Goal: Transaction & Acquisition: Book appointment/travel/reservation

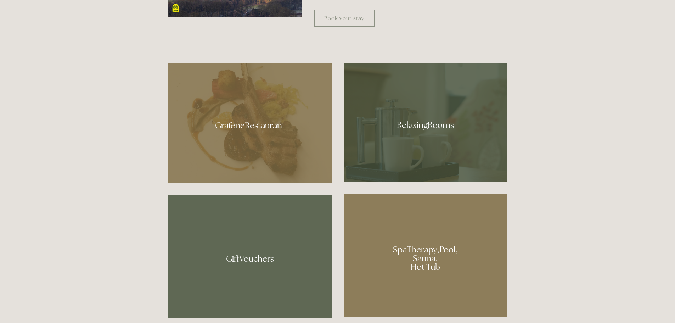
scroll to position [425, 0]
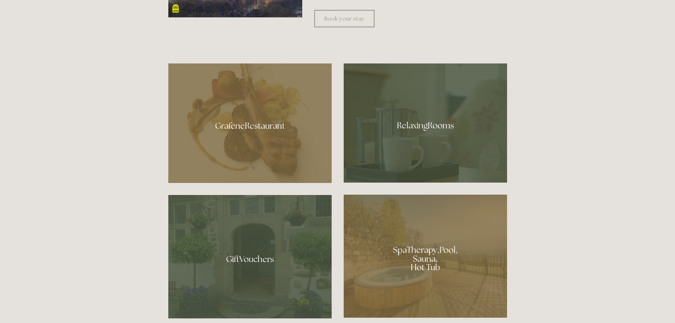
click at [404, 134] on div at bounding box center [425, 122] width 163 height 119
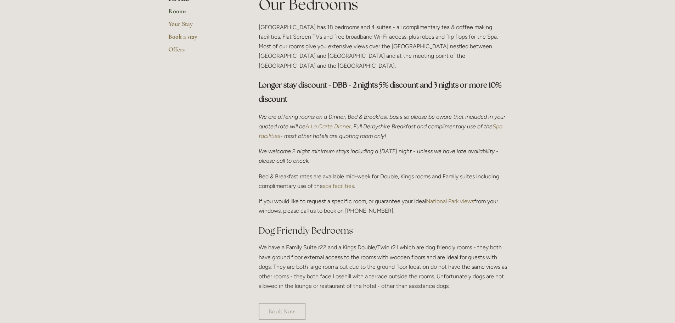
scroll to position [236, 0]
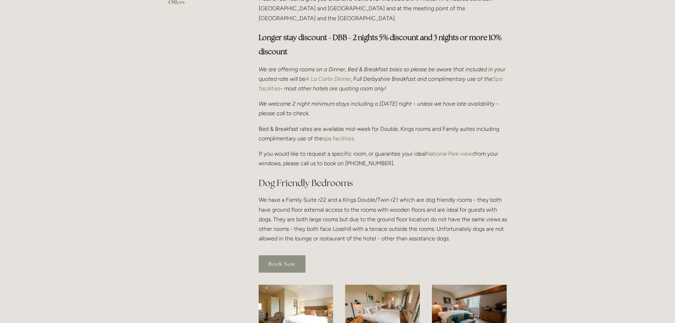
click at [289, 257] on link "Book Now" at bounding box center [282, 263] width 47 height 17
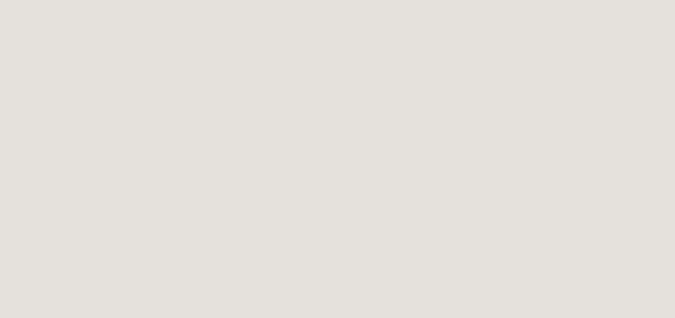
scroll to position [473, 0]
